Goal: Task Accomplishment & Management: Manage account settings

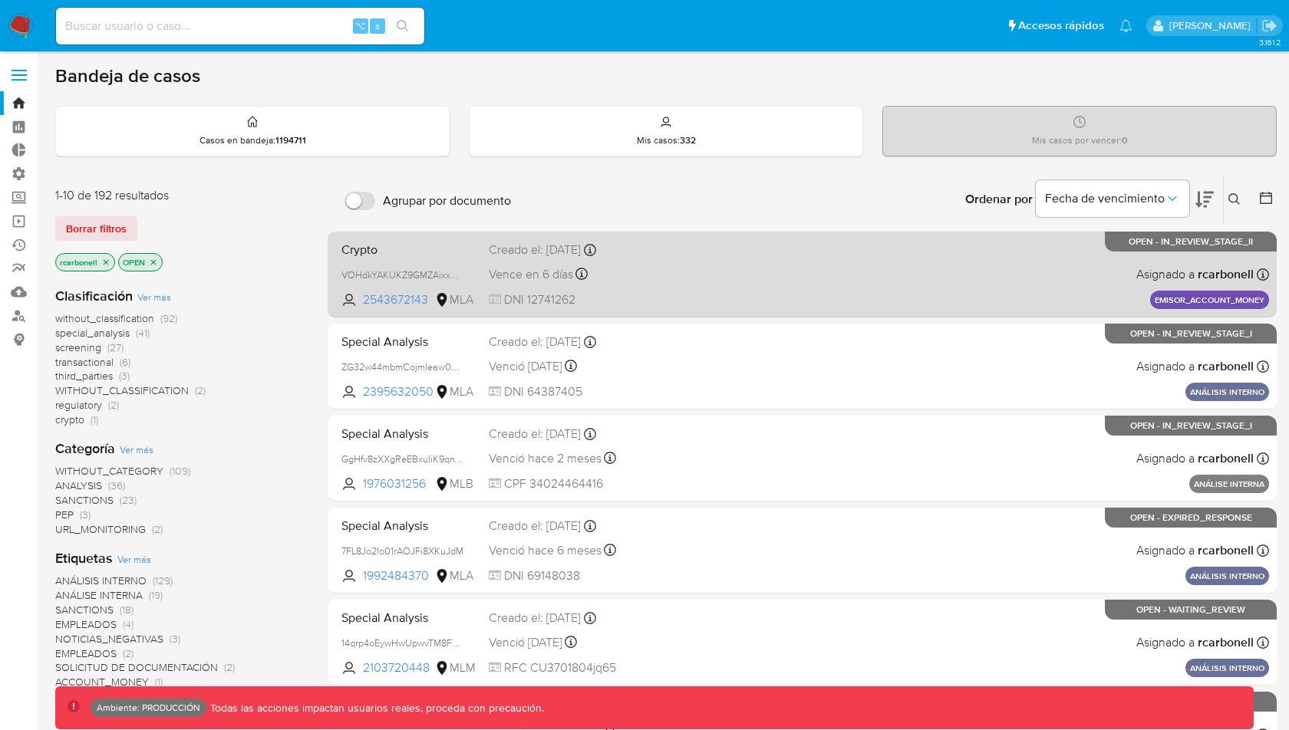
click at [683, 259] on div "Crypto VOHdkYAKUKZ9GMZAixxAuvVb 2543672143 MLA Creado el: 10/07/2025 Creado el:…" at bounding box center [801, 273] width 933 height 77
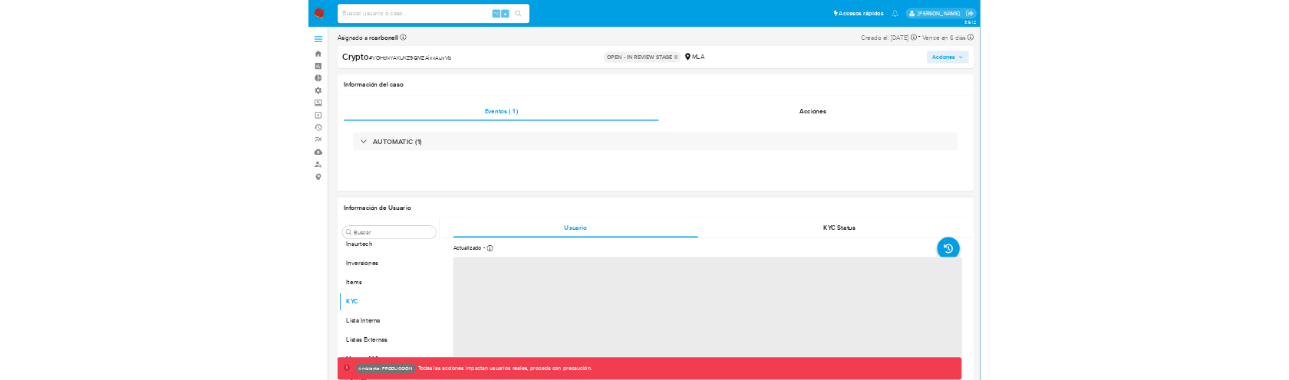
scroll to position [795, 0]
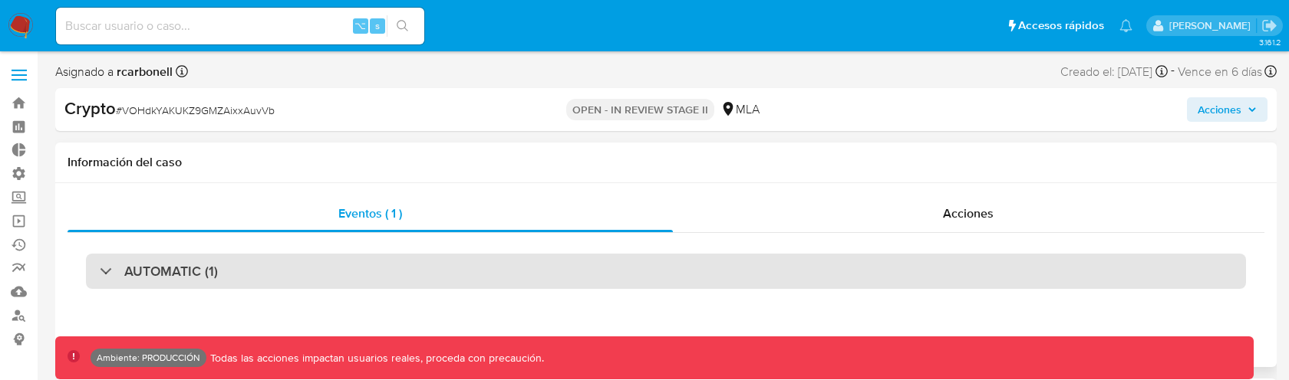
select select "10"
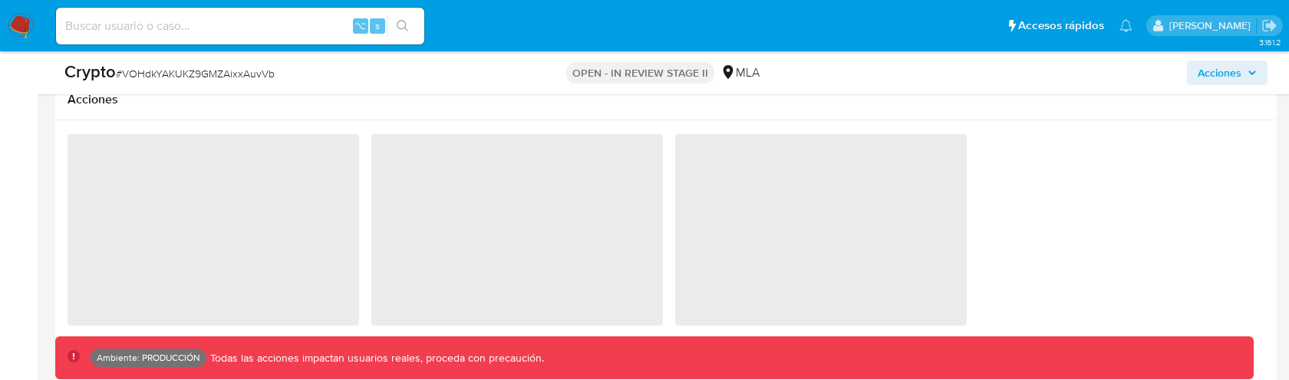
scroll to position [1879, 0]
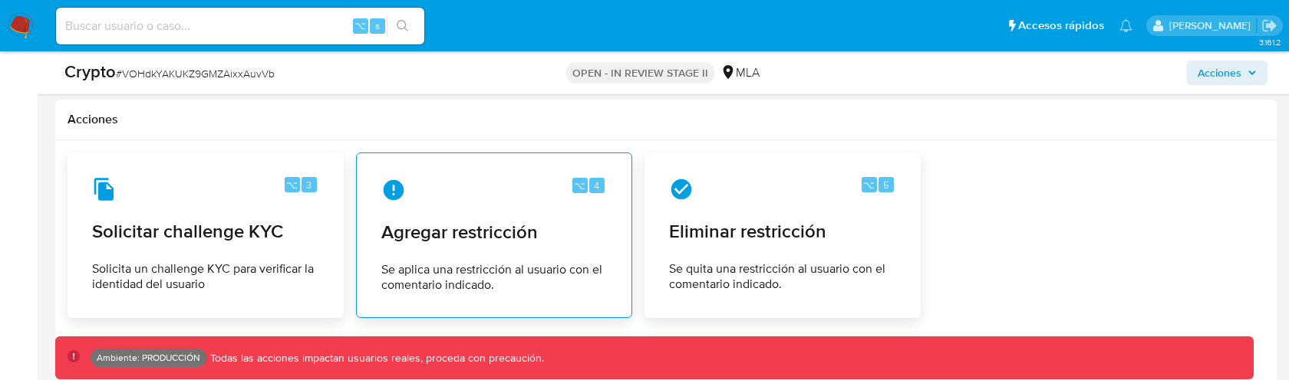
click at [513, 229] on span "Agregar restricción" at bounding box center [494, 232] width 226 height 23
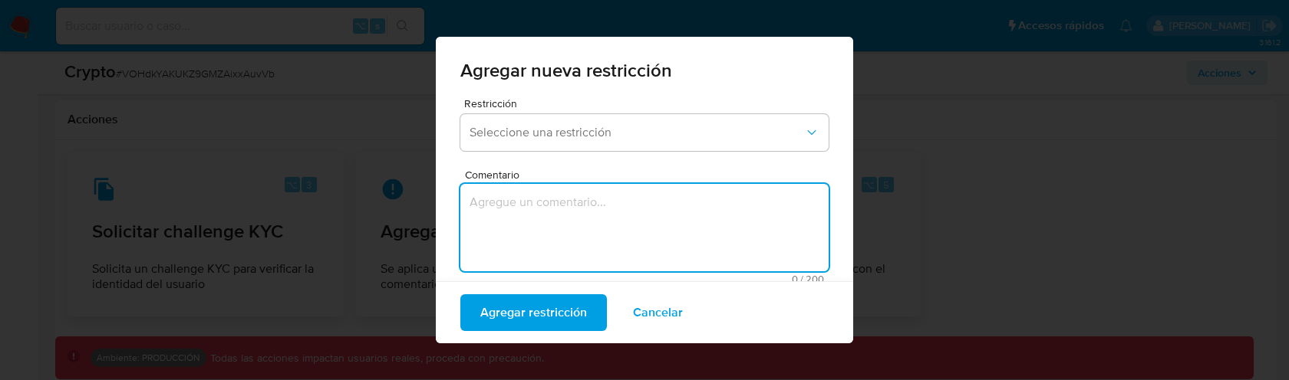
click at [582, 229] on textarea "Comentario" at bounding box center [644, 227] width 368 height 87
click at [637, 237] on textarea "Comentario" at bounding box center [644, 227] width 368 height 87
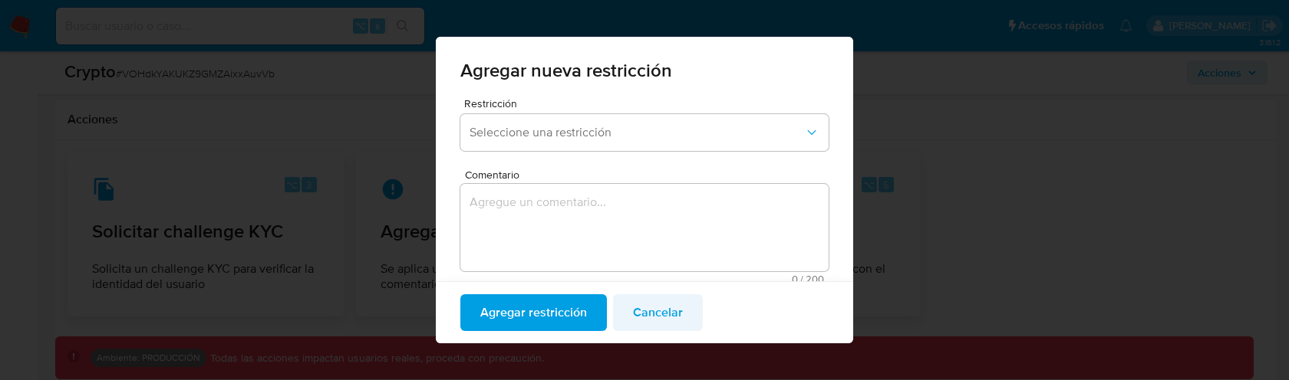
click at [670, 312] on span "Cancelar" at bounding box center [658, 313] width 50 height 34
